Goal: Check status: Check status

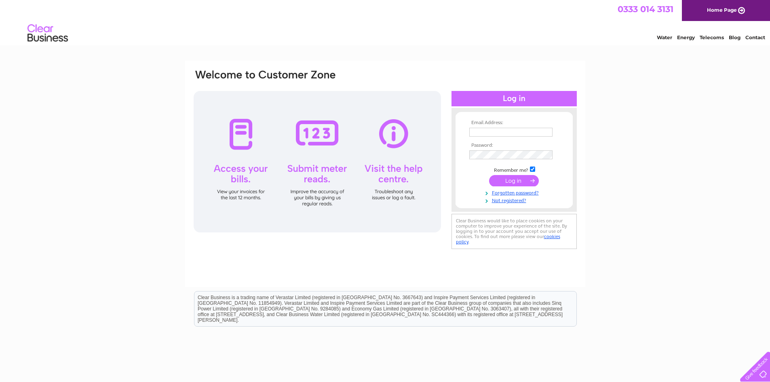
click at [494, 129] on input "text" at bounding box center [510, 132] width 83 height 9
type input "[EMAIL_ADDRESS][DOMAIN_NAME]"
click at [521, 184] on input "submit" at bounding box center [514, 181] width 50 height 11
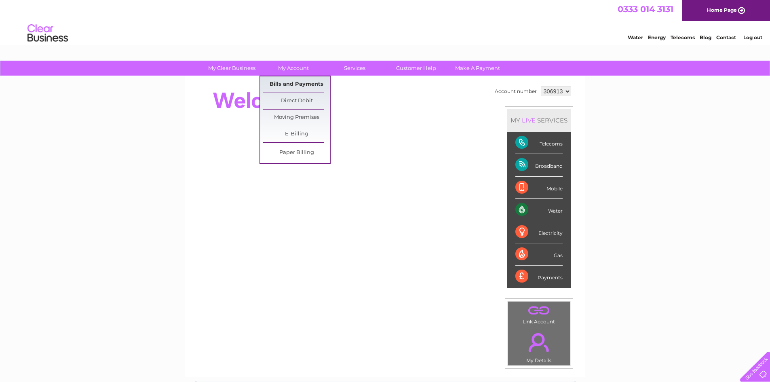
click at [293, 83] on link "Bills and Payments" at bounding box center [296, 84] width 67 height 16
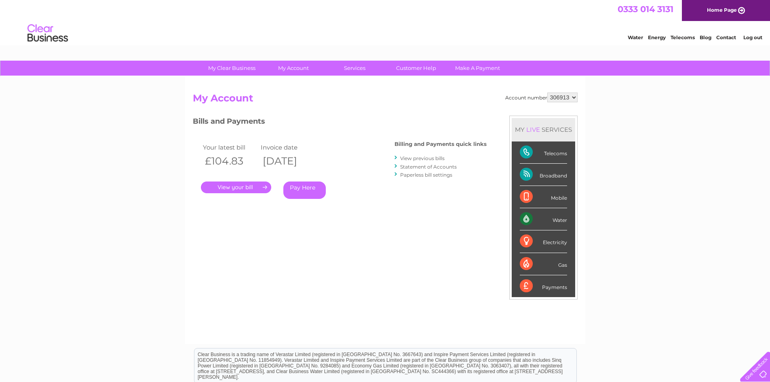
click at [242, 188] on link "." at bounding box center [236, 187] width 70 height 12
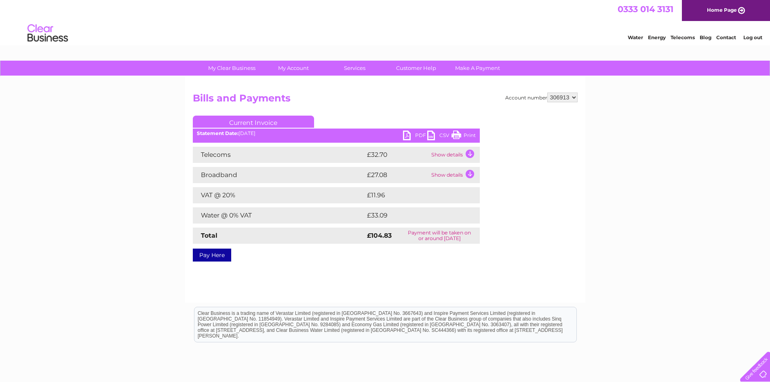
click at [408, 133] on link "PDF" at bounding box center [415, 137] width 24 height 12
